Goal: Information Seeking & Learning: Check status

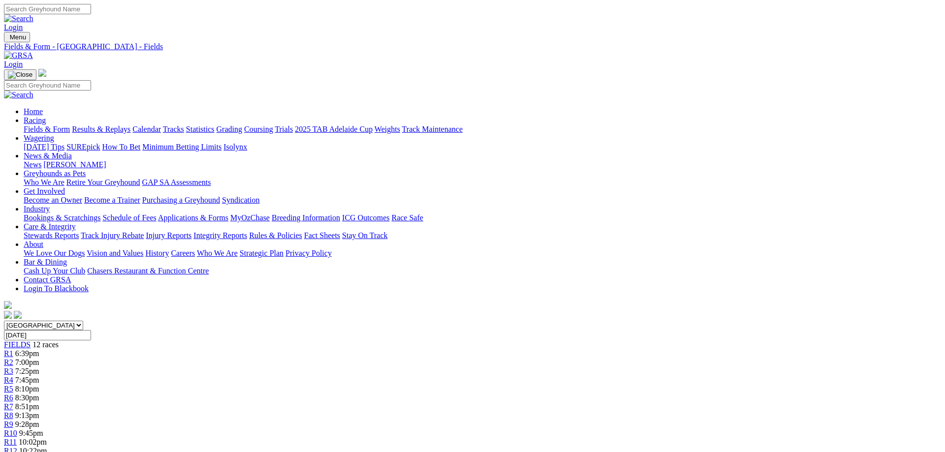
click at [70, 125] on link "Fields & Form" at bounding box center [47, 129] width 46 height 8
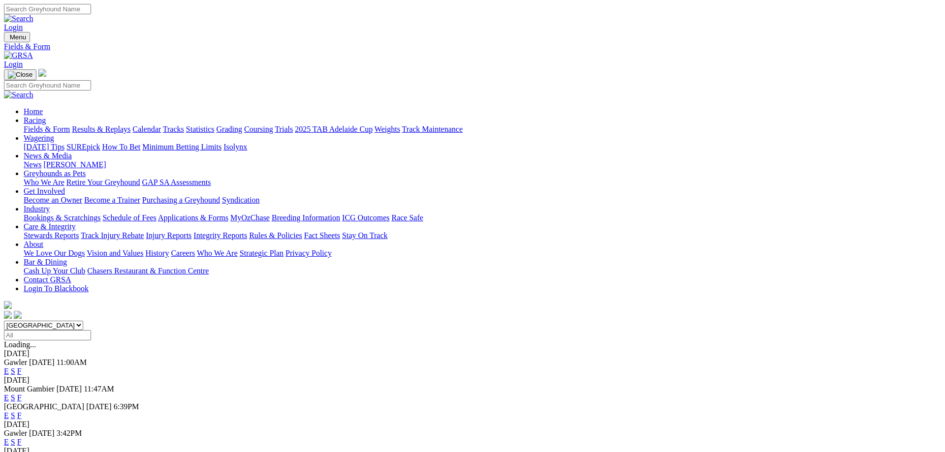
click at [130, 125] on link "Results & Replays" at bounding box center [101, 129] width 59 height 8
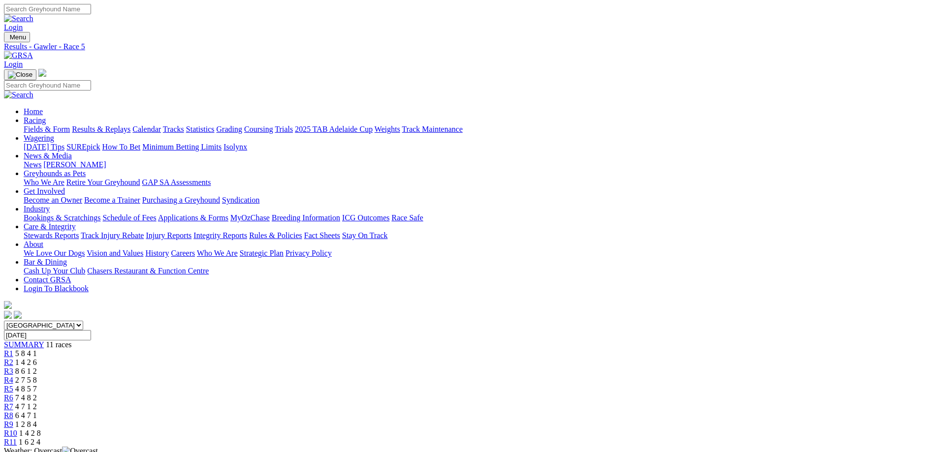
click at [13, 420] on span "R9" at bounding box center [8, 424] width 9 height 8
